Goal: Navigation & Orientation: Go to known website

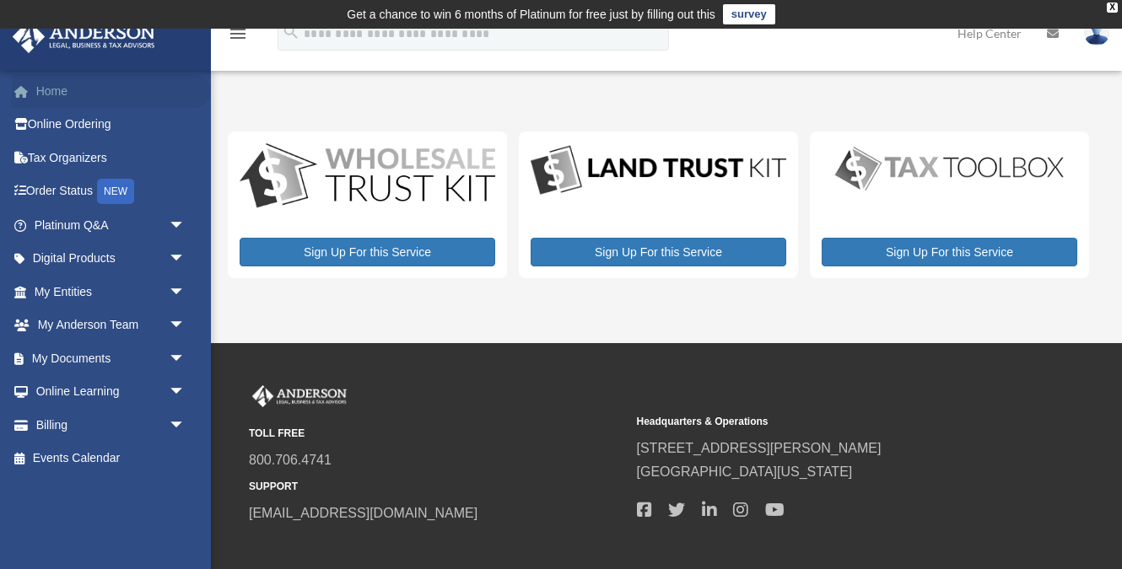
click at [127, 82] on link "Home" at bounding box center [111, 91] width 199 height 34
click at [127, 99] on link "Home" at bounding box center [111, 91] width 199 height 34
